Goal: Information Seeking & Learning: Learn about a topic

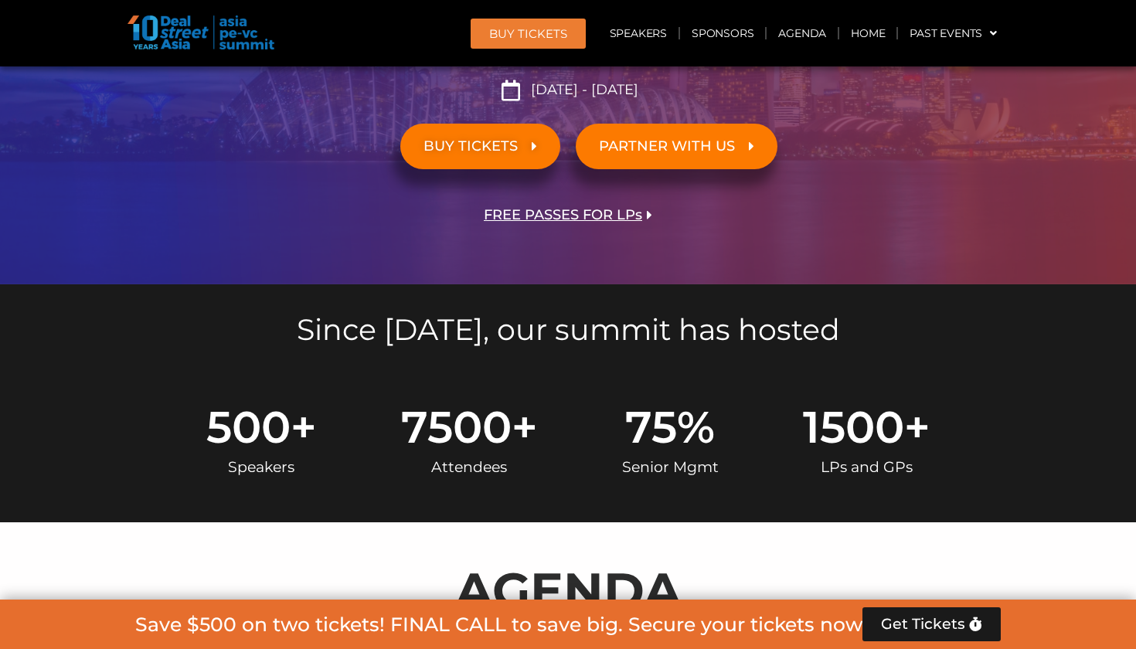
scroll to position [279, 0]
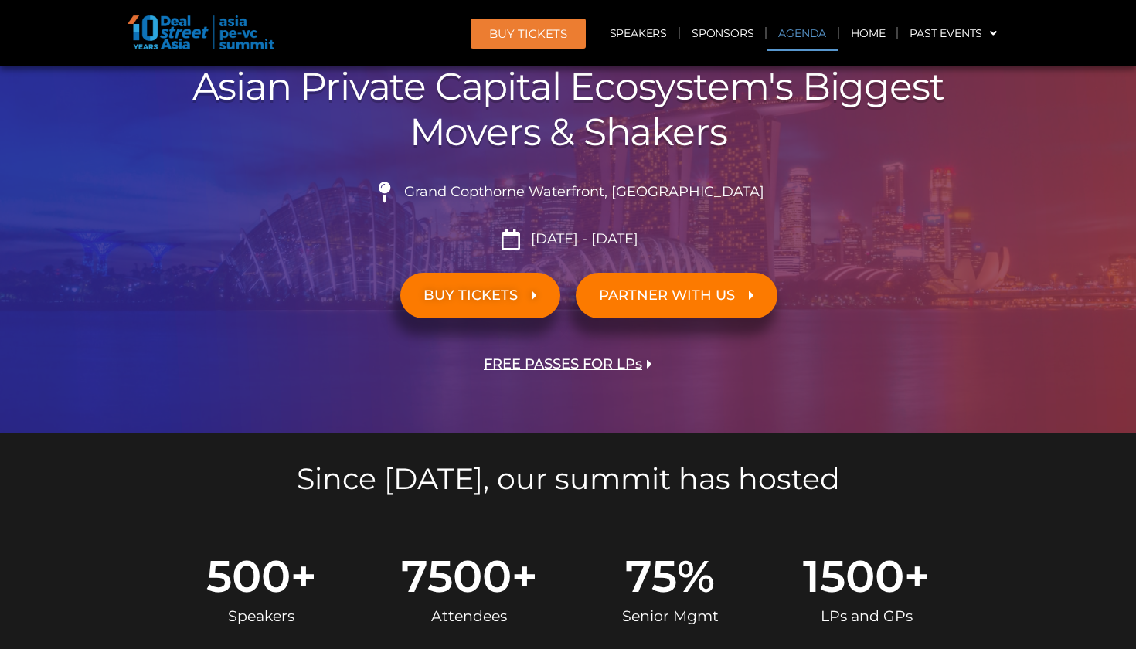
click at [794, 36] on link "Agenda" at bounding box center [802, 33] width 71 height 36
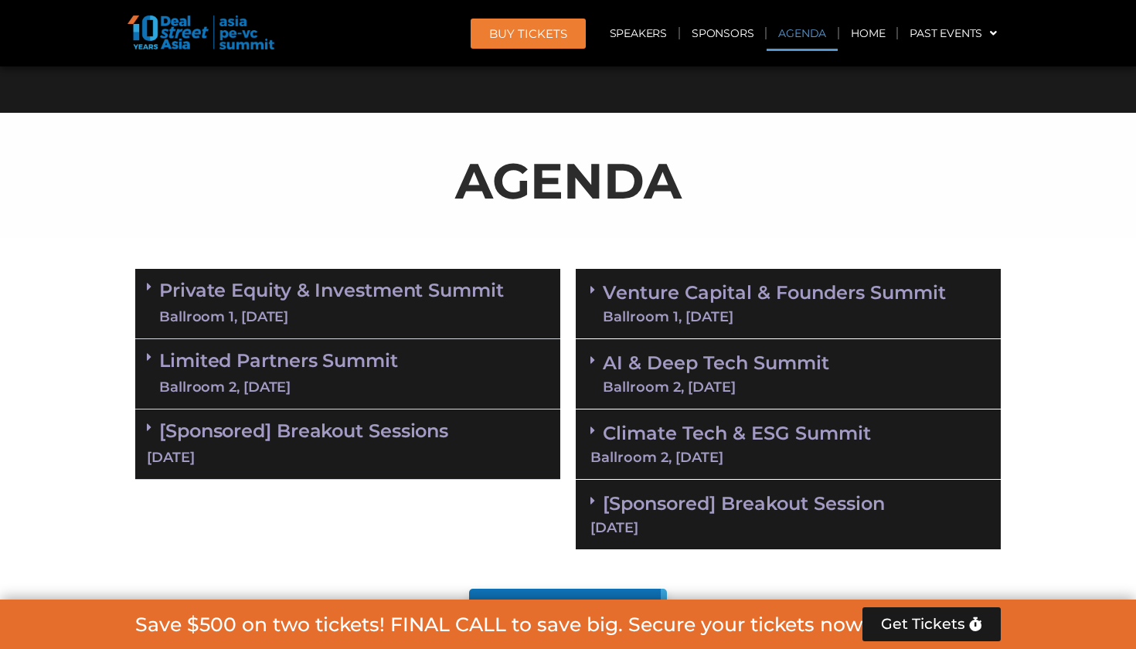
scroll to position [889, 0]
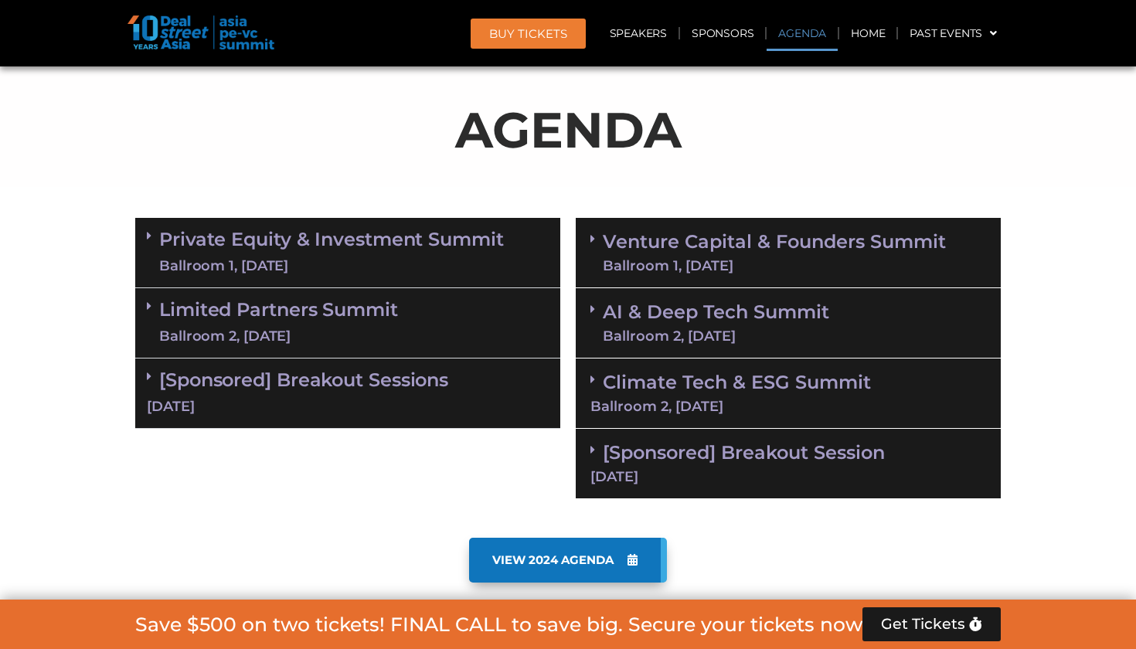
click at [593, 563] on span "VIEW 2024 AGENDA" at bounding box center [552, 560] width 121 height 14
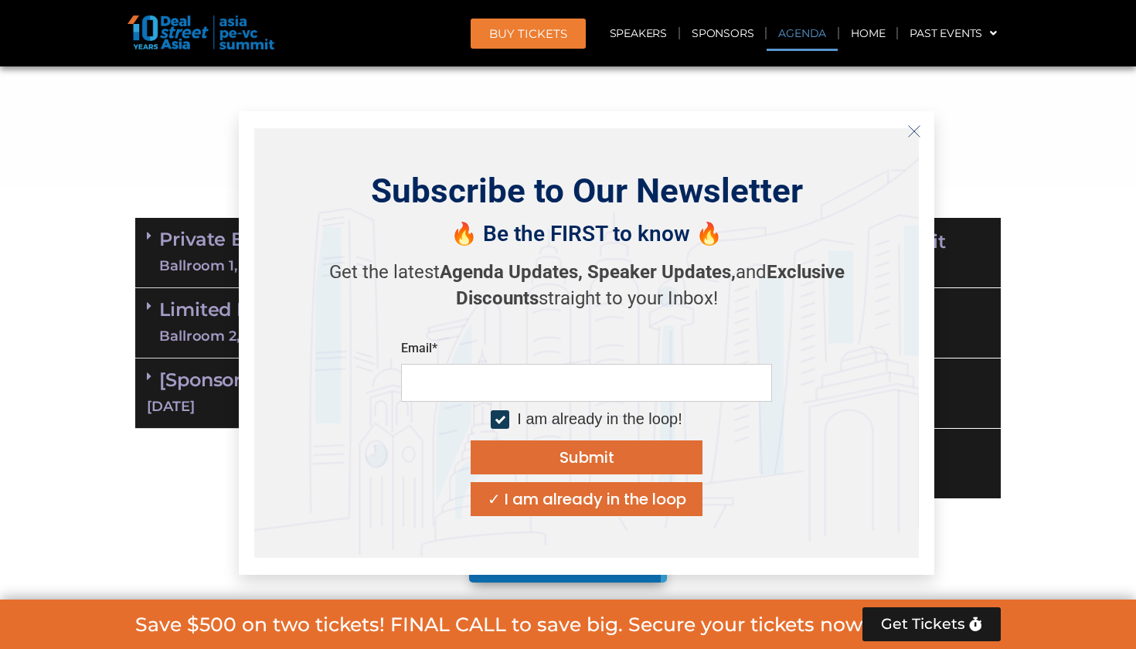
click at [0, 372] on section "Private Equity & Investment Summit Ballroom 1, 10 Sept 8:00 am – 9:00 am | Regi…" at bounding box center [568, 358] width 1136 height 297
click at [907, 135] on icon "Close" at bounding box center [914, 131] width 14 height 14
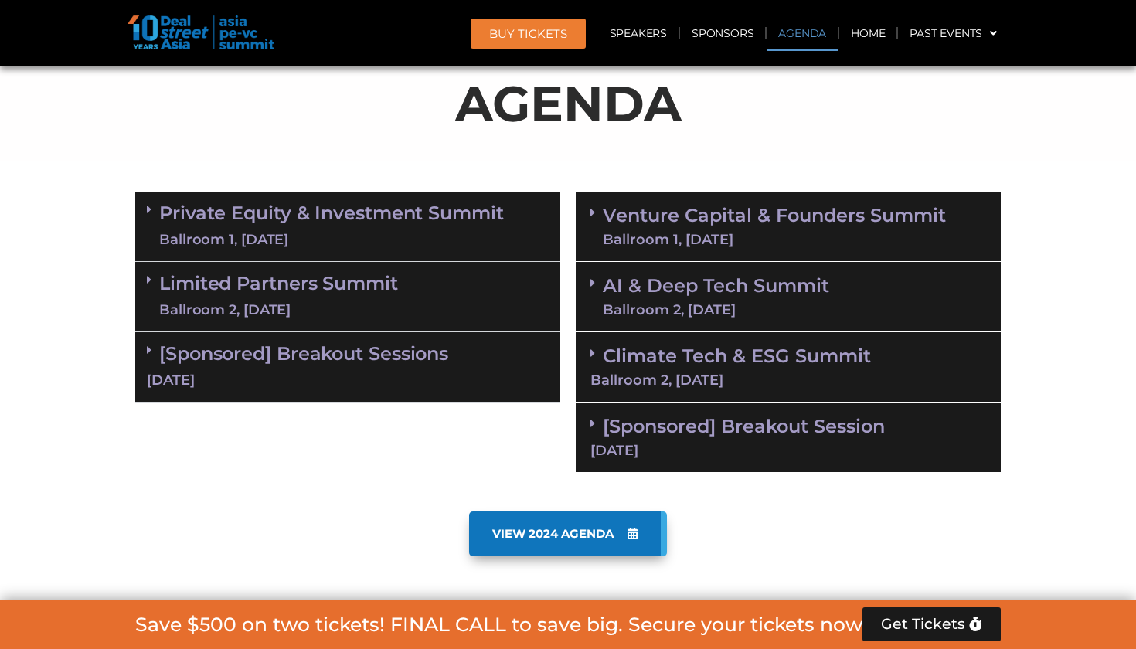
scroll to position [957, 0]
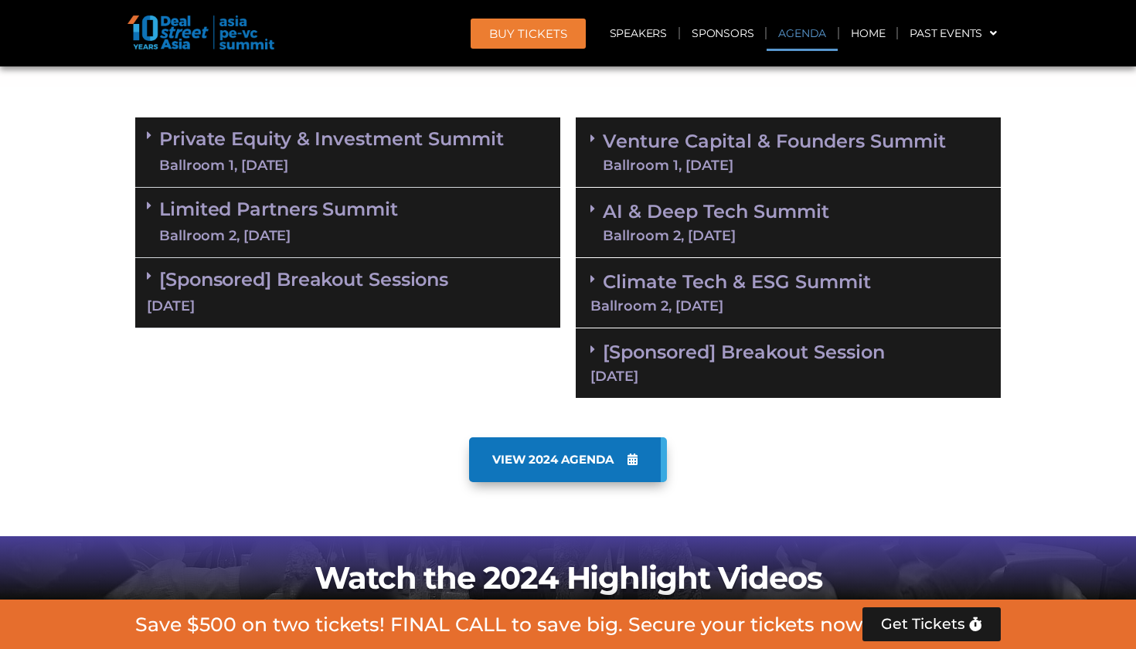
scroll to position [1137, 0]
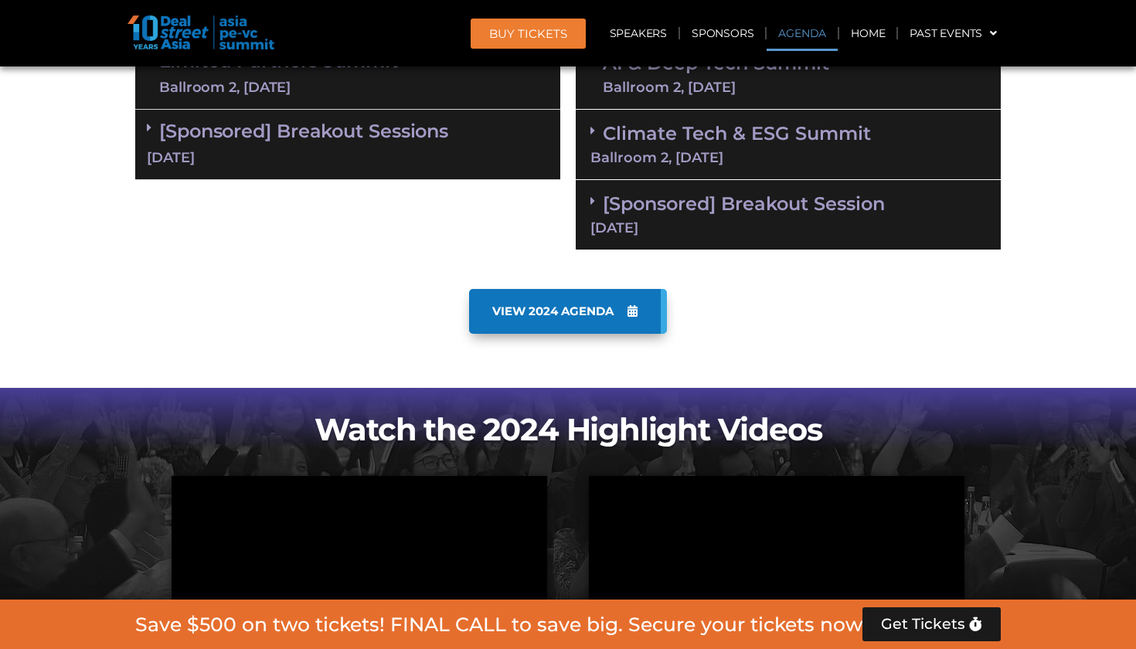
click at [551, 304] on span "VIEW 2024 AGENDA" at bounding box center [552, 311] width 121 height 14
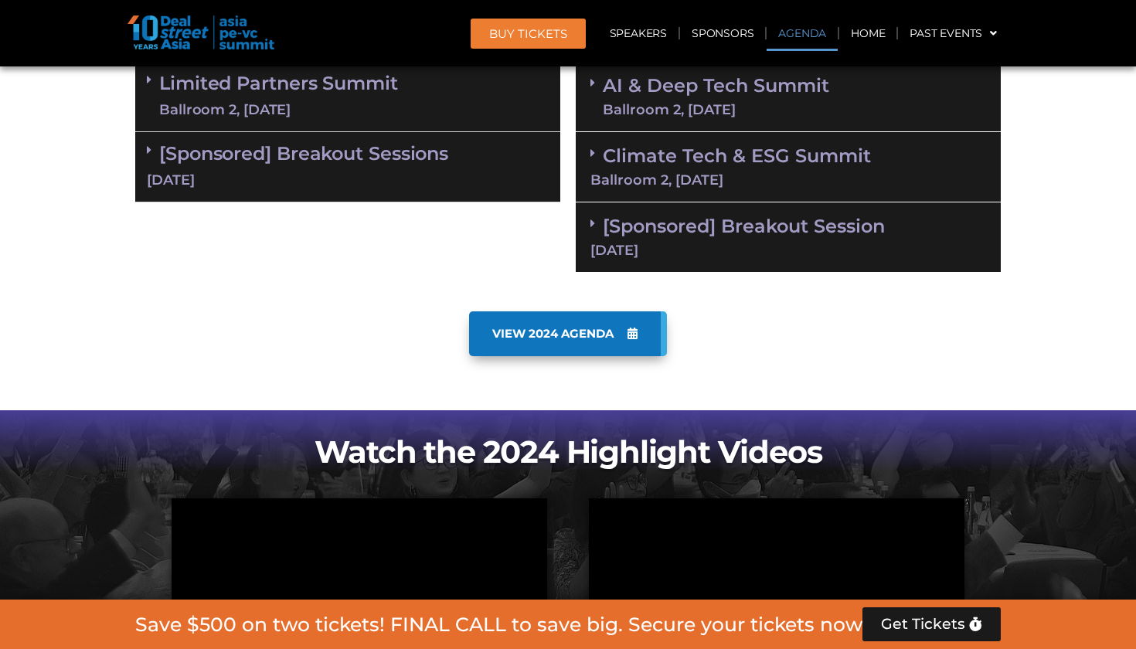
scroll to position [994, 0]
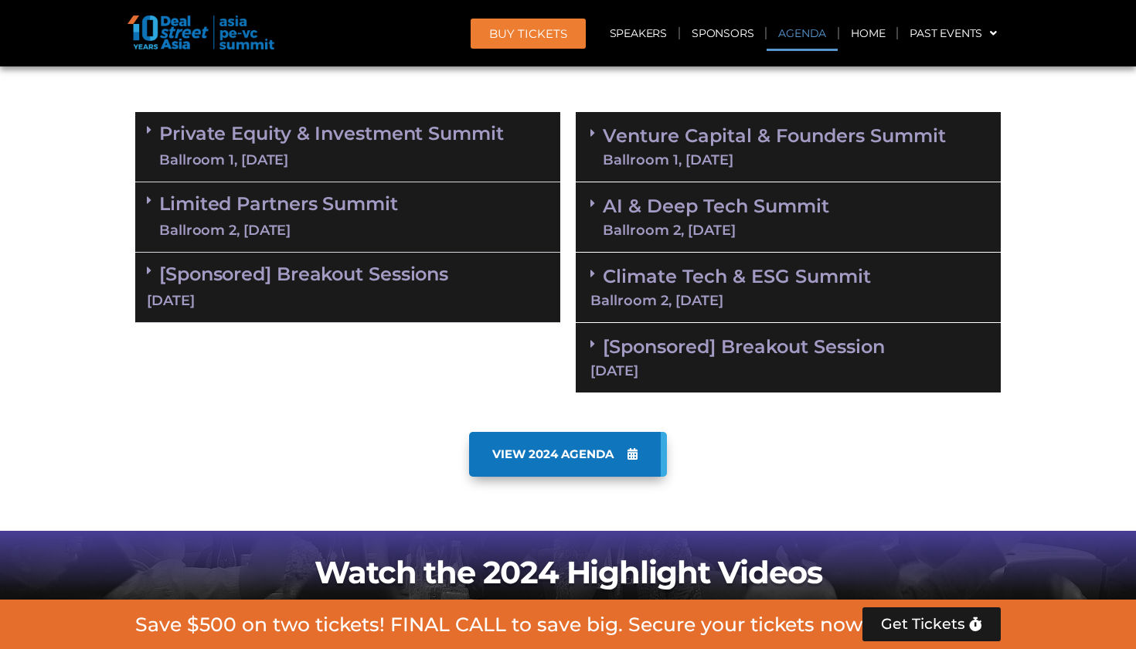
click at [663, 139] on link "Venture Capital & Founders​ Summit Ballroom 1, [DATE]" at bounding box center [774, 147] width 343 height 40
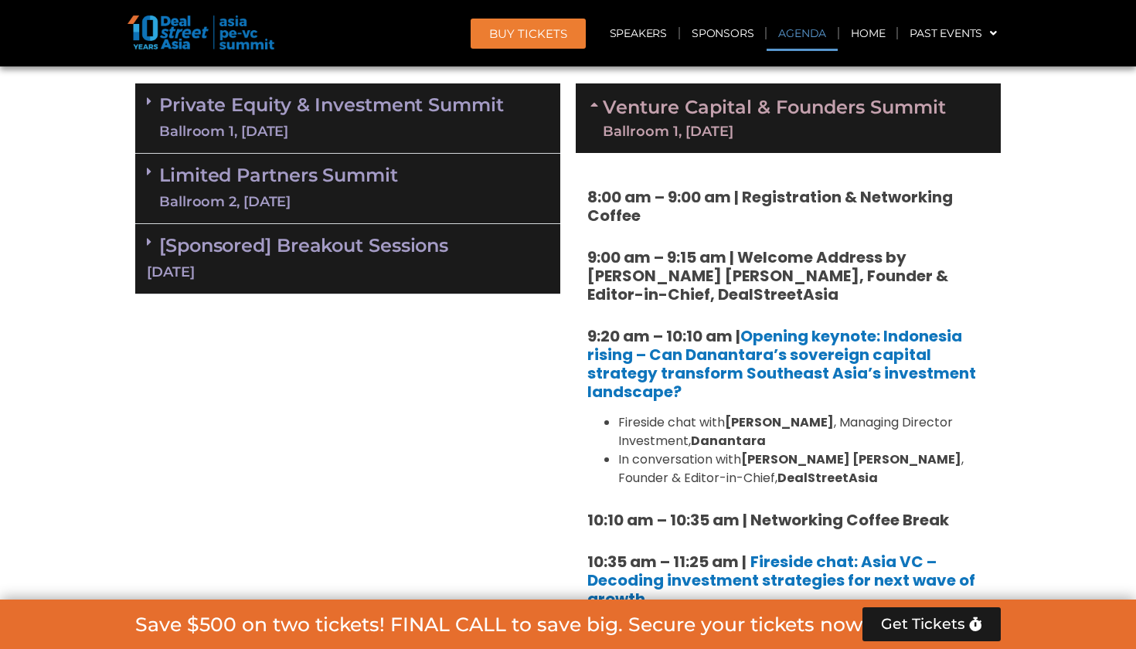
scroll to position [1040, 0]
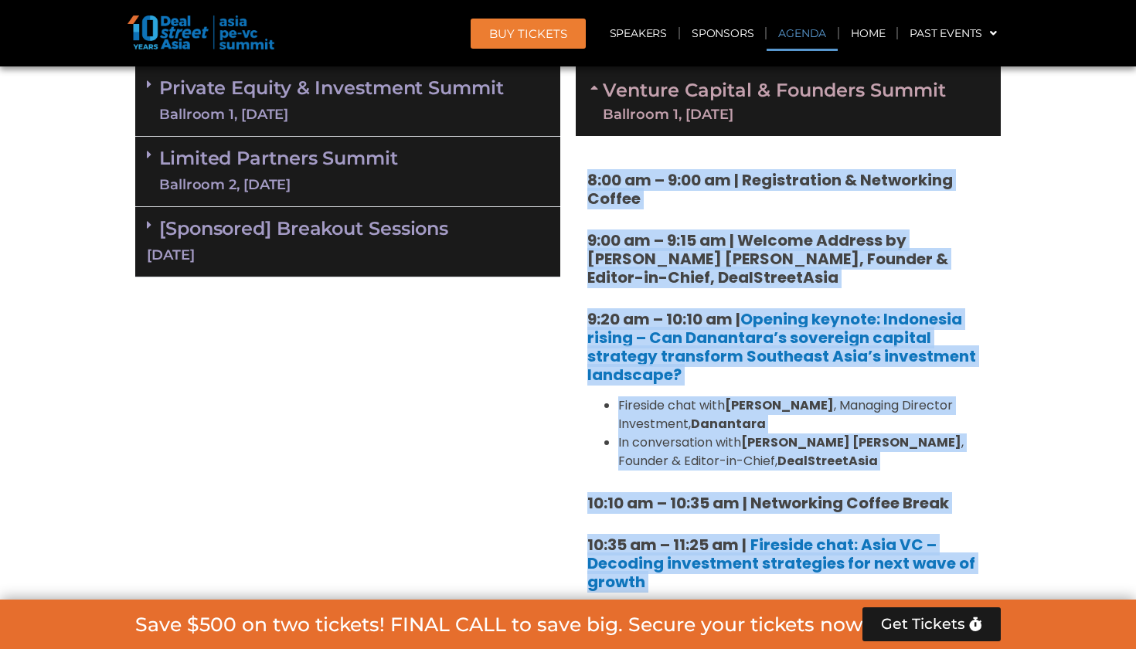
drag, startPoint x: 589, startPoint y: 175, endPoint x: 780, endPoint y: 578, distance: 445.5
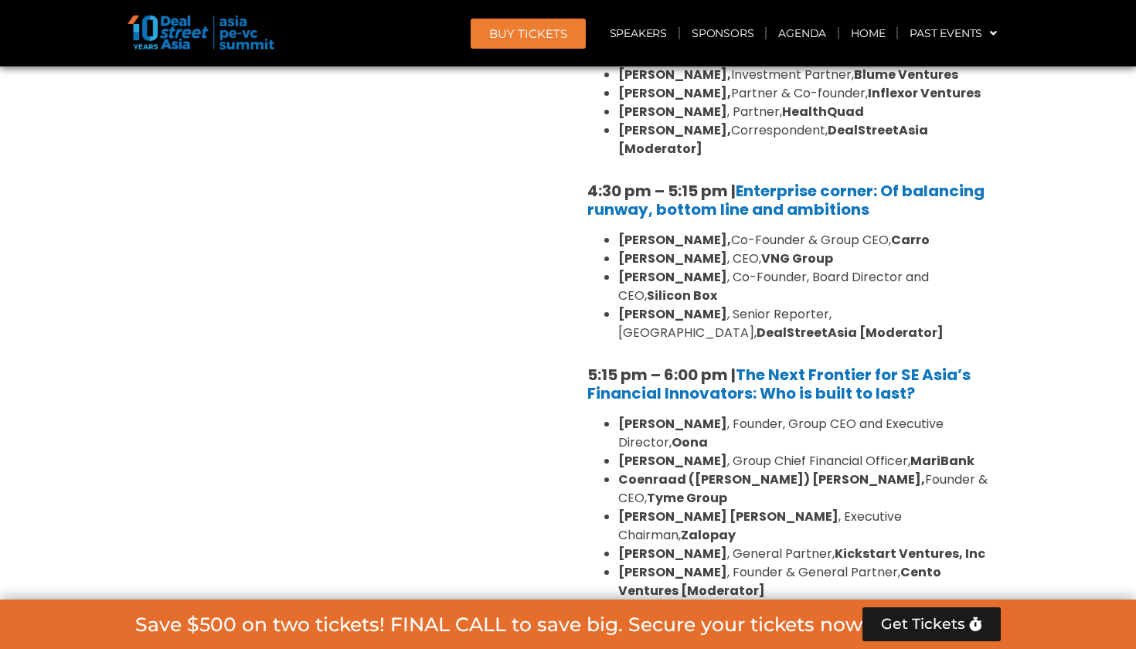
scroll to position [2803, 0]
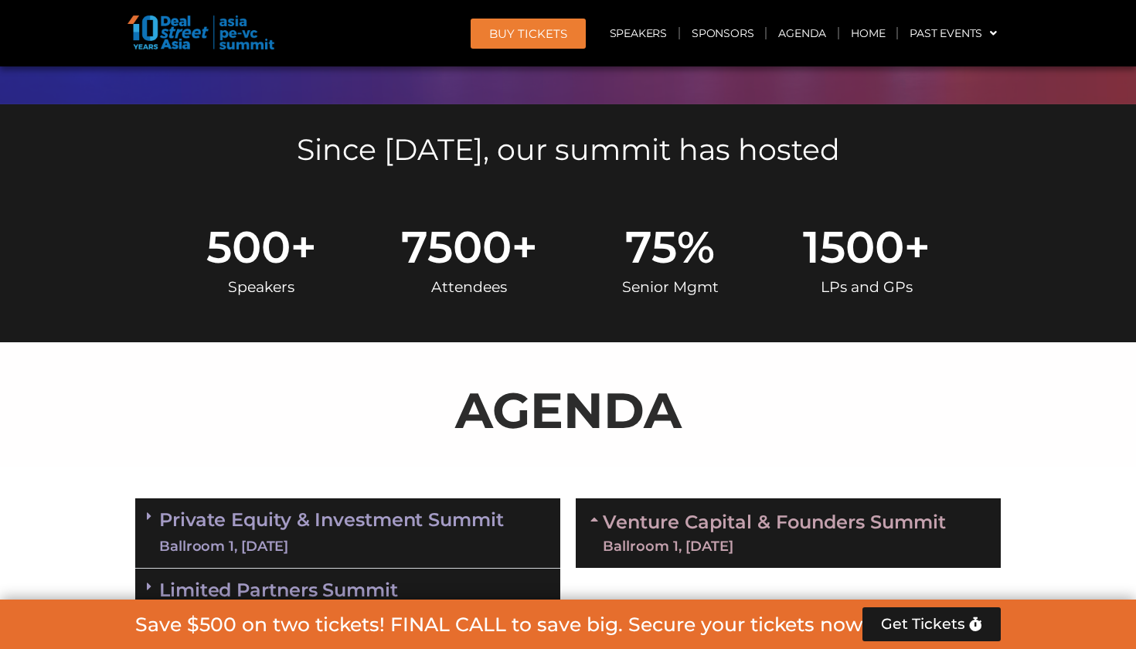
scroll to position [622, 0]
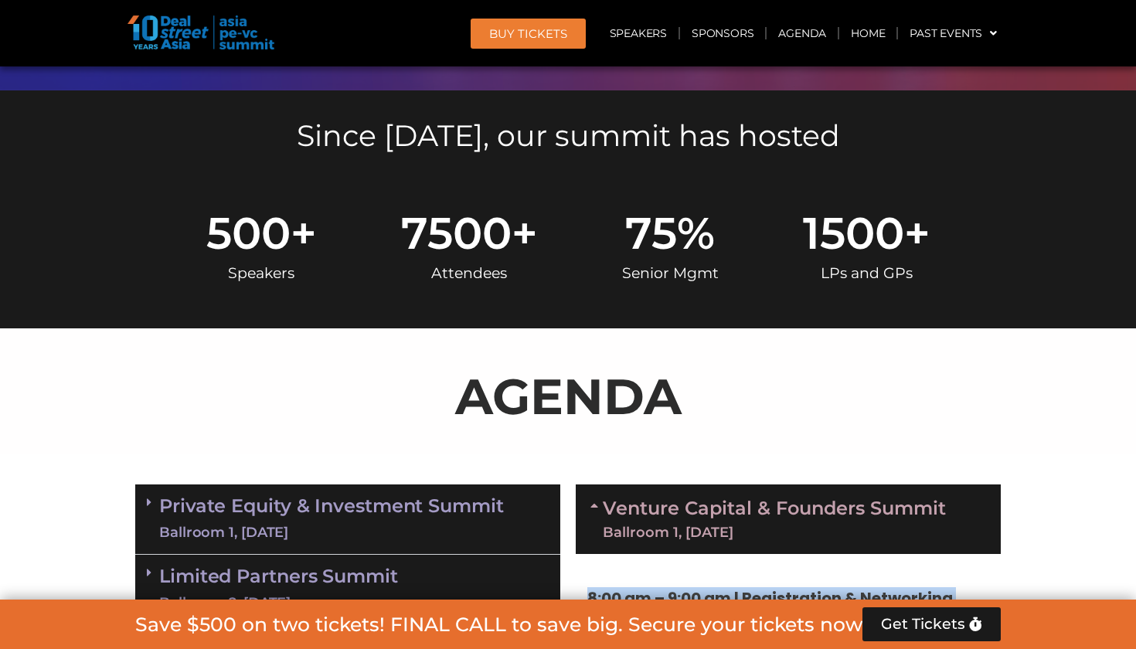
drag, startPoint x: 902, startPoint y: 411, endPoint x: 576, endPoint y: 560, distance: 357.9
drag, startPoint x: 576, startPoint y: 560, endPoint x: 595, endPoint y: 603, distance: 47.1
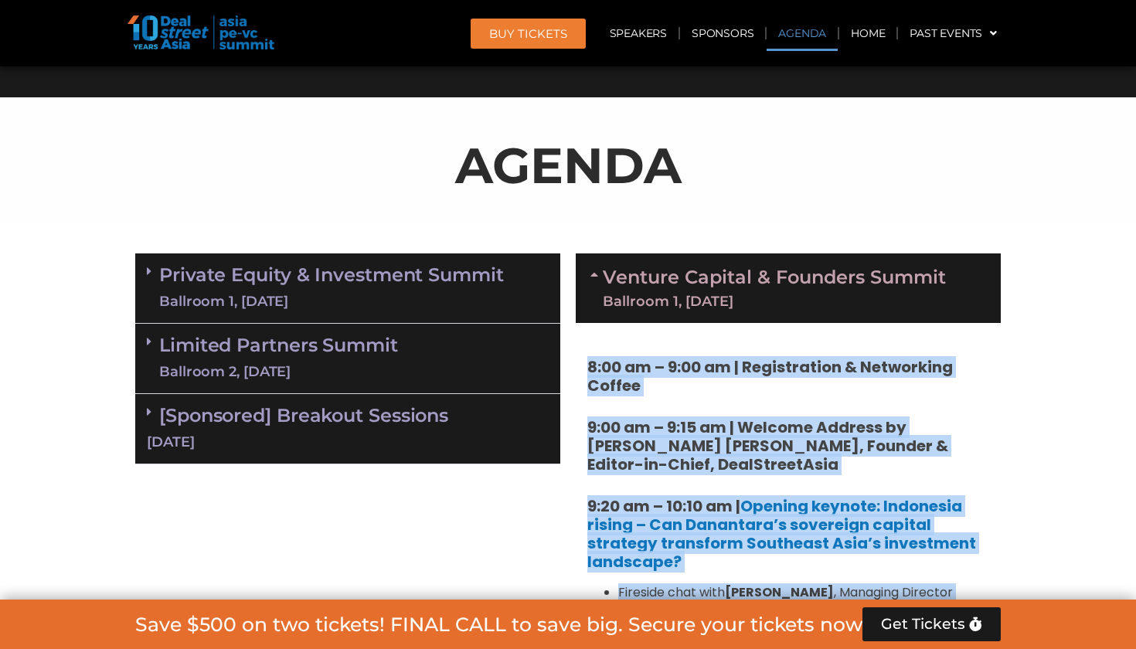
scroll to position [923, 0]
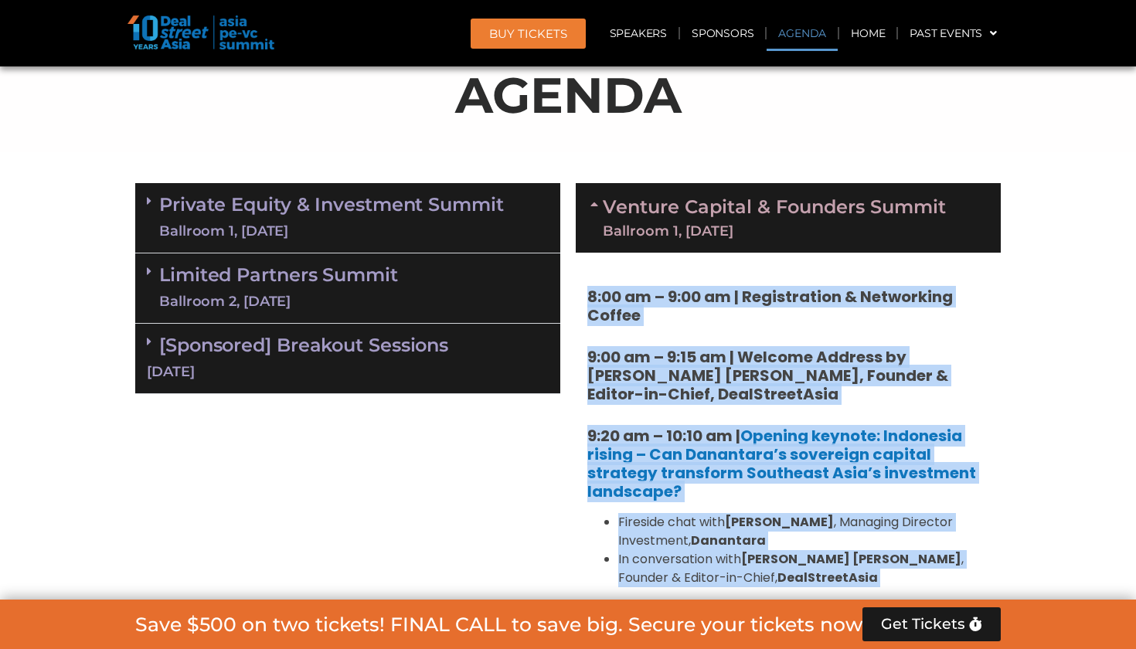
copy div "9:15 lo – 9:16 ip | Dolorsitamet & Consectetu Adipis 7:52 el – 2:68 se | Doeius…"
